Goal: Use online tool/utility: Utilize a website feature to perform a specific function

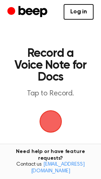
click at [54, 118] on span "button" at bounding box center [51, 121] width 21 height 21
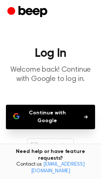
click at [53, 122] on button "Continue with Google" at bounding box center [51, 117] width 90 height 25
click at [54, 120] on button "Continue with Google" at bounding box center [51, 117] width 90 height 25
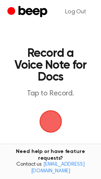
click at [53, 121] on span "button" at bounding box center [51, 121] width 21 height 21
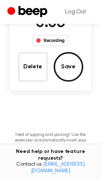
scroll to position [51, 0]
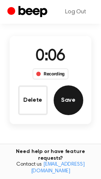
click at [73, 107] on button "Save" at bounding box center [69, 100] width 30 height 30
